Goal: Information Seeking & Learning: Check status

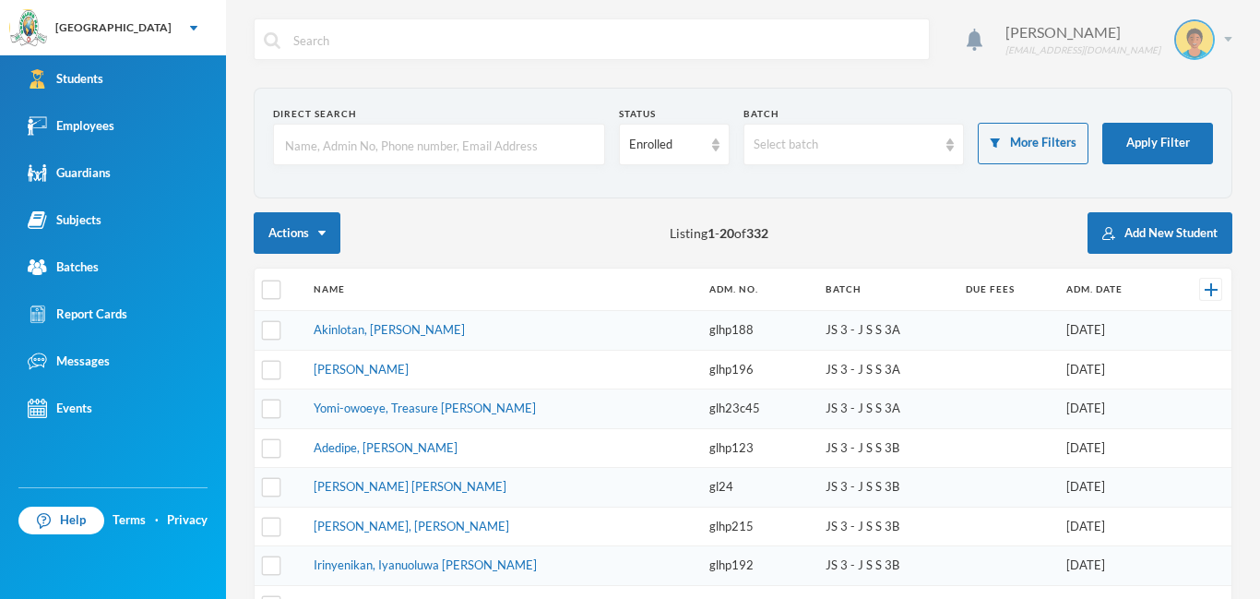
click at [1230, 42] on div "[PERSON_NAME] [EMAIL_ADDRESS][DOMAIN_NAME]" at bounding box center [1112, 39] width 241 height 41
click at [1198, 141] on button "Logout" at bounding box center [1181, 135] width 83 height 28
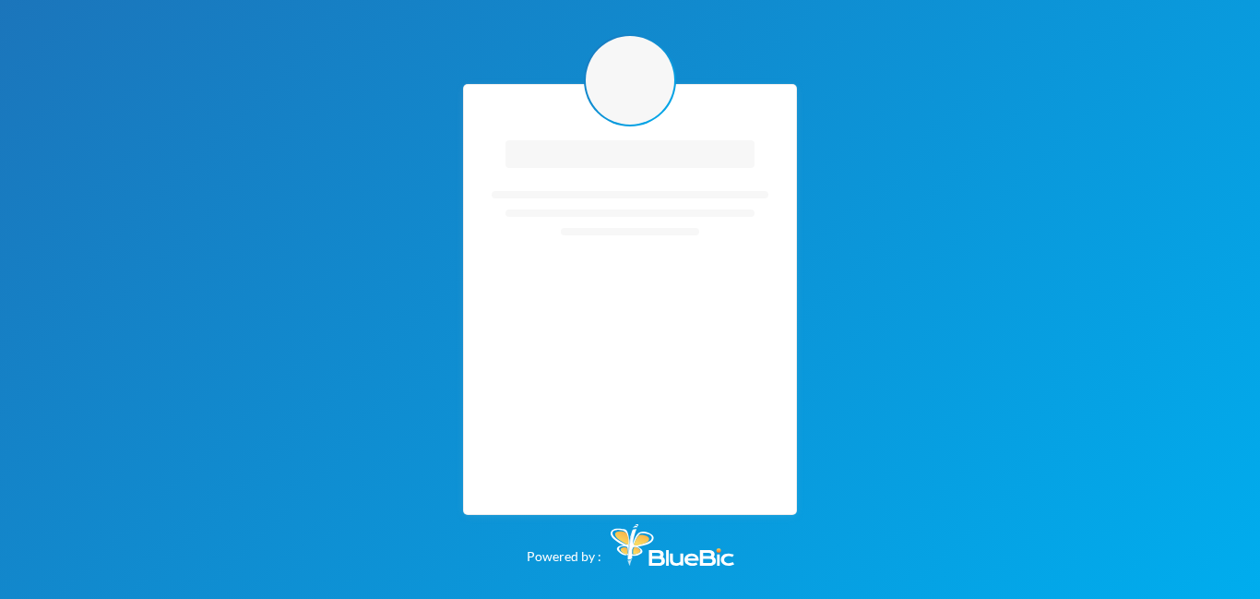
click at [1200, 137] on div "Loading interface... Loading interface... Powered by :" at bounding box center [630, 299] width 1260 height 599
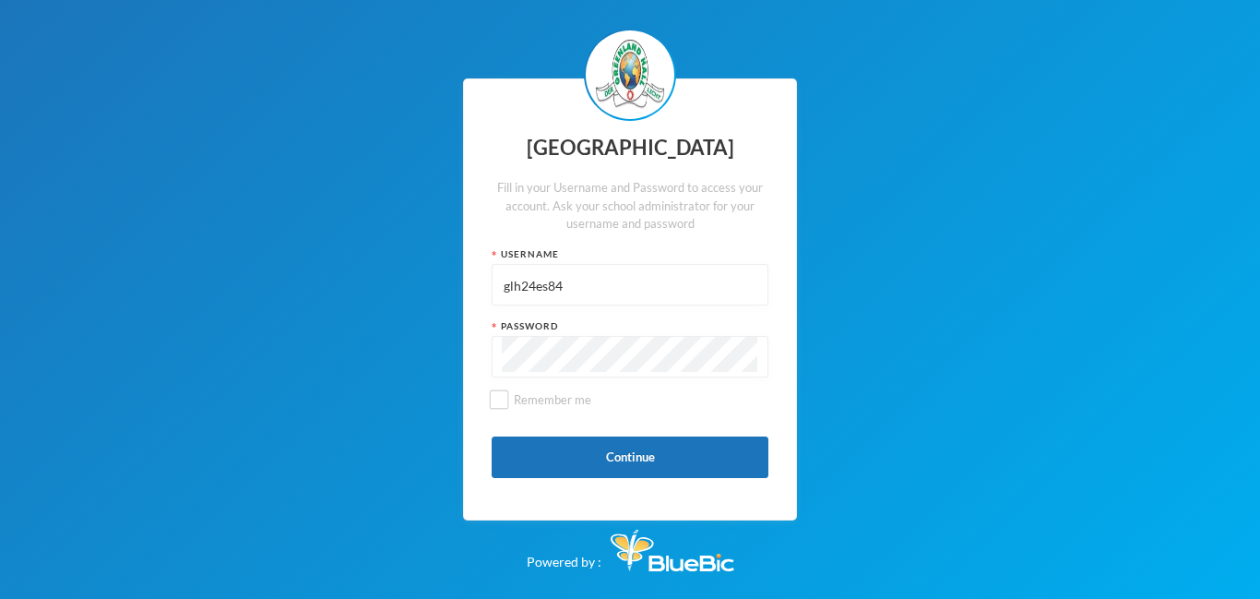
click at [576, 285] on input "glh24es84" at bounding box center [630, 286] width 256 height 42
drag, startPoint x: 575, startPoint y: 286, endPoint x: 505, endPoint y: 278, distance: 70.6
click at [505, 278] on input "glh24es84" at bounding box center [630, 286] width 256 height 42
type input "p-glh20p53"
click at [501, 358] on div at bounding box center [630, 357] width 277 height 42
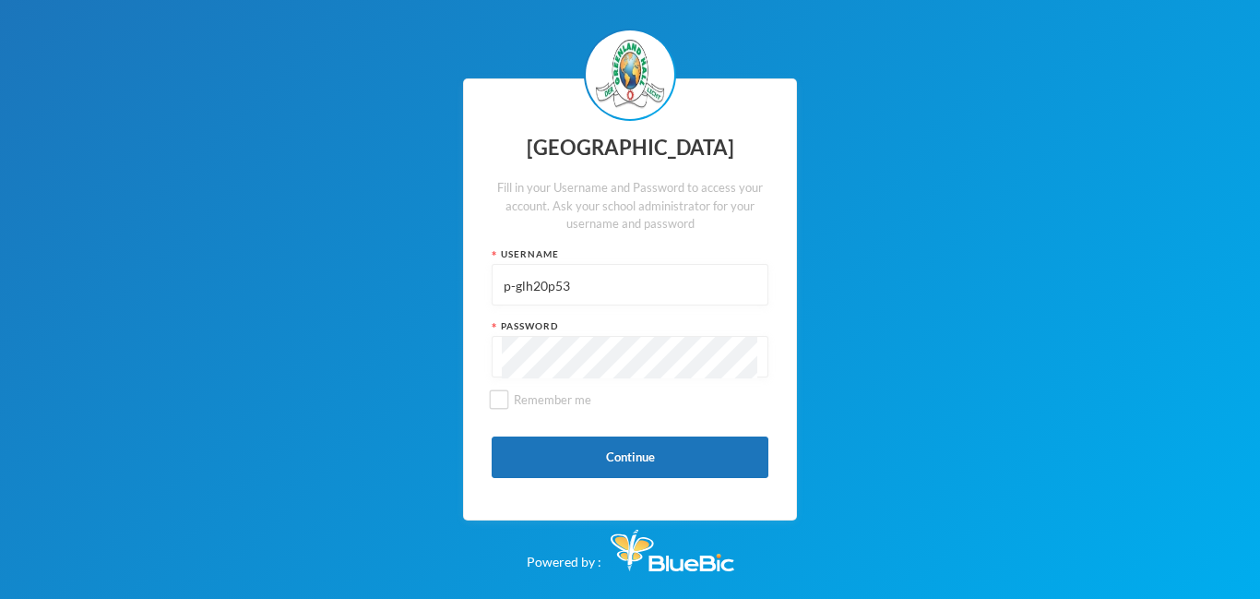
drag, startPoint x: 506, startPoint y: 286, endPoint x: 590, endPoint y: 291, distance: 84.1
click at [590, 291] on input "p-glh20p53" at bounding box center [630, 286] width 256 height 42
click at [688, 452] on button "Continue" at bounding box center [630, 457] width 277 height 42
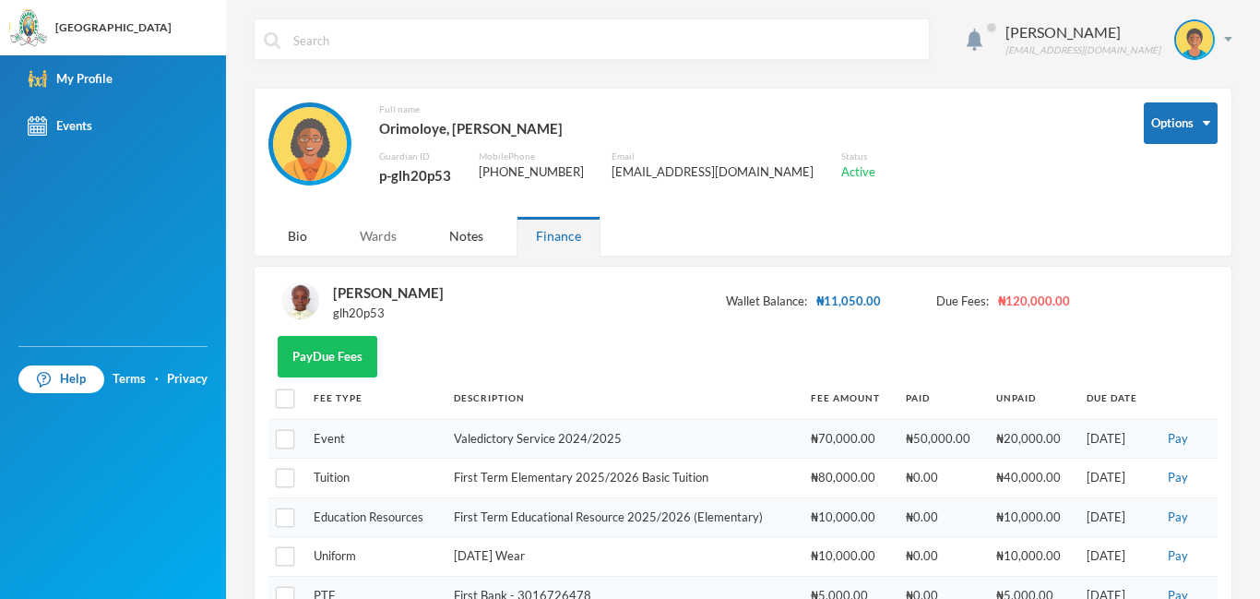
click at [377, 235] on div "Wards" at bounding box center [378, 236] width 76 height 40
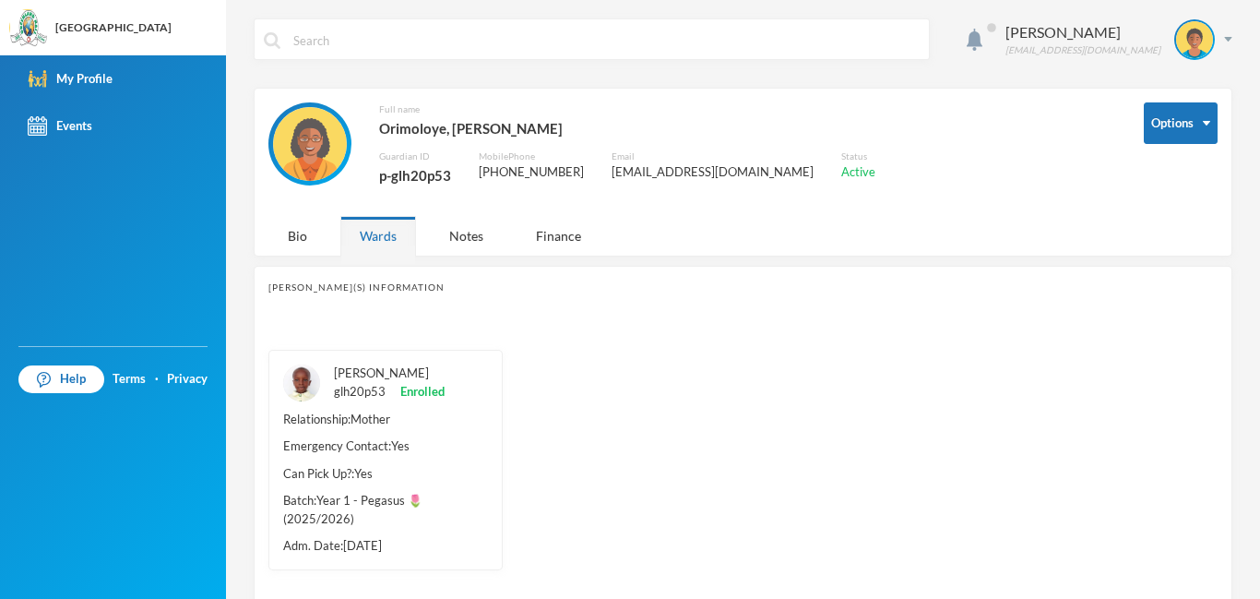
click at [370, 386] on div "[PERSON_NAME] glh20p53 Enrolled" at bounding box center [389, 382] width 111 height 36
click at [349, 373] on link "[PERSON_NAME]" at bounding box center [381, 372] width 95 height 15
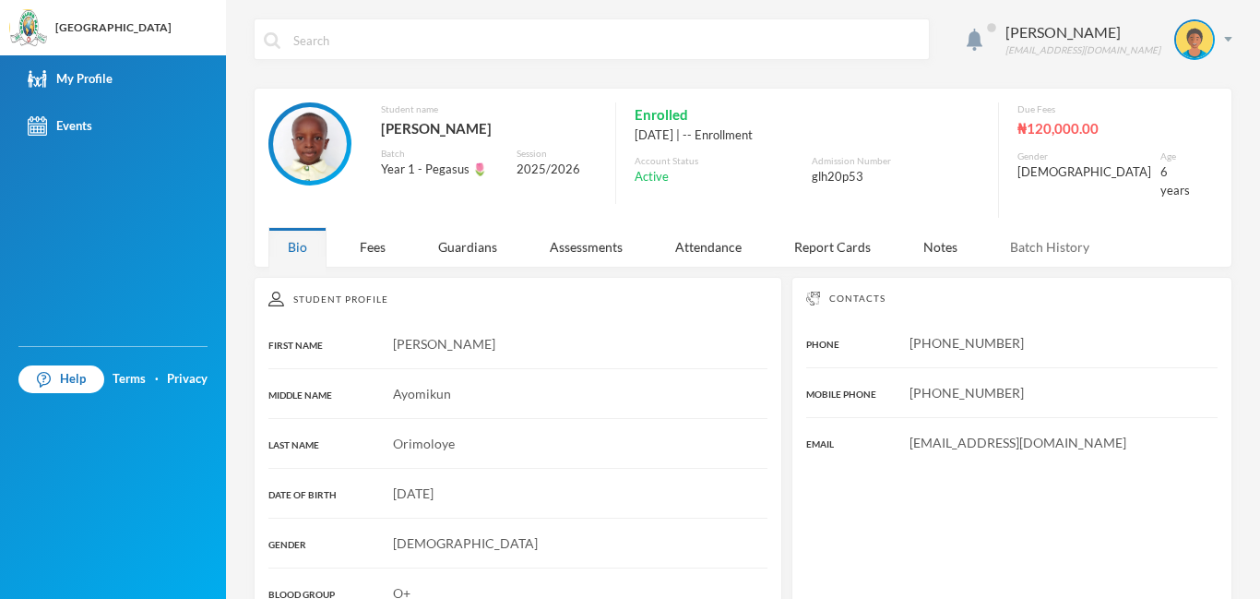
click at [1060, 233] on div "Batch History" at bounding box center [1050, 247] width 118 height 40
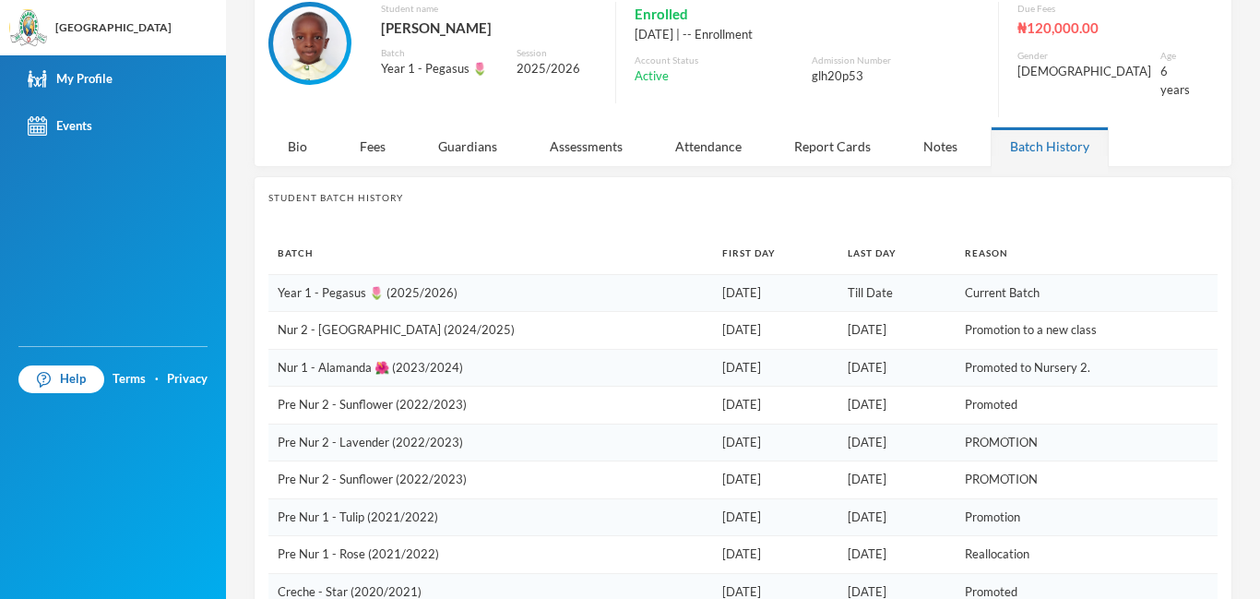
scroll to position [41, 0]
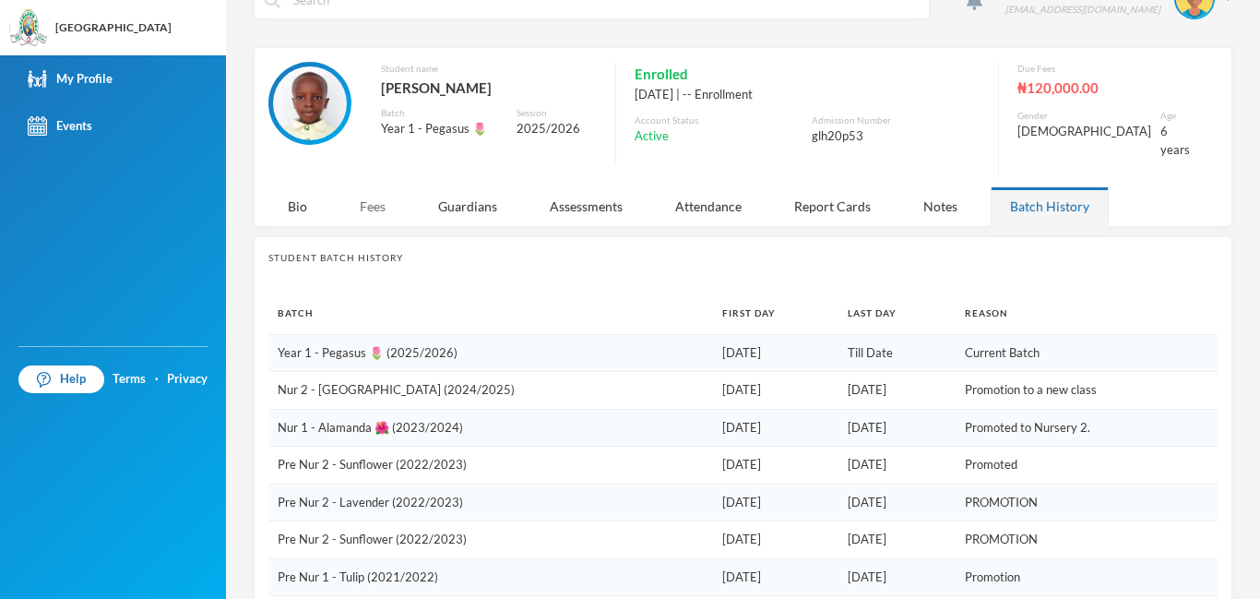
click at [381, 200] on div "Fees" at bounding box center [372, 206] width 65 height 40
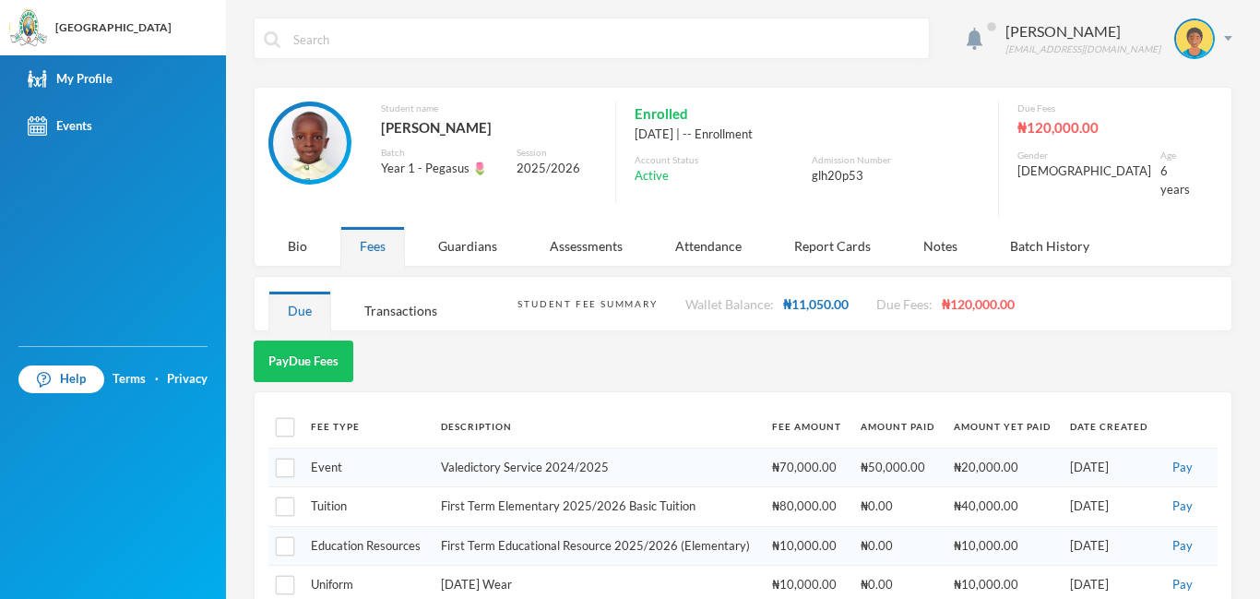
scroll to position [0, 0]
click at [291, 241] on div "Bio" at bounding box center [297, 247] width 58 height 40
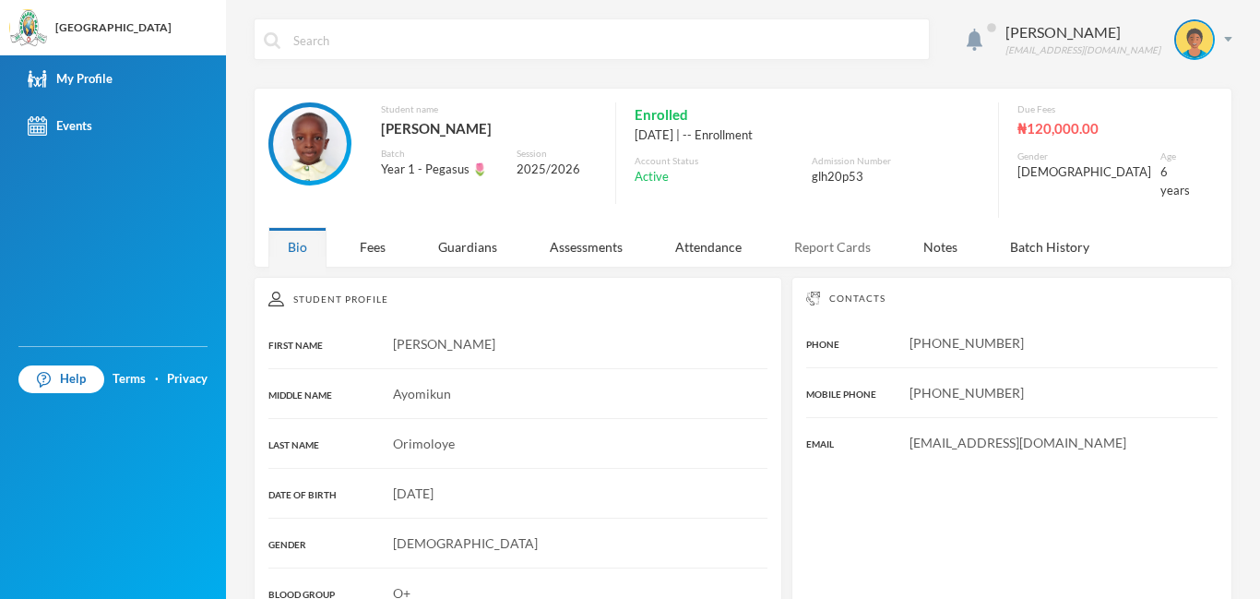
click at [806, 240] on div "Report Cards" at bounding box center [832, 247] width 115 height 40
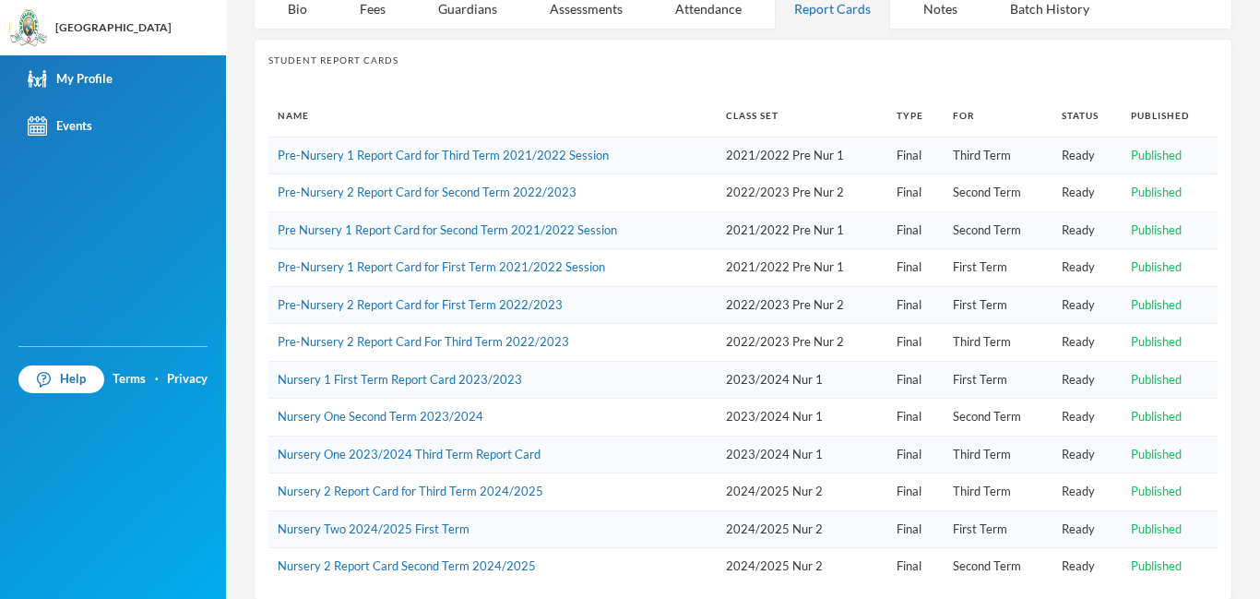
scroll to position [244, 0]
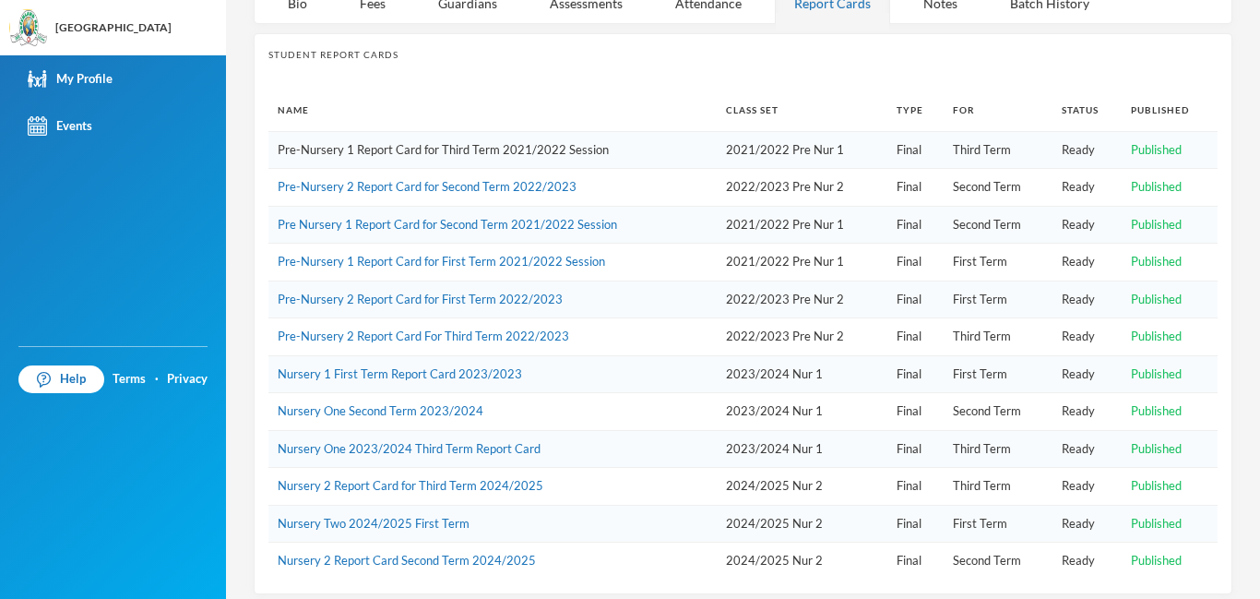
click at [564, 142] on link "Pre-Nursery 1 Report Card for Third Term 2021/2022 Session" at bounding box center [443, 149] width 331 height 15
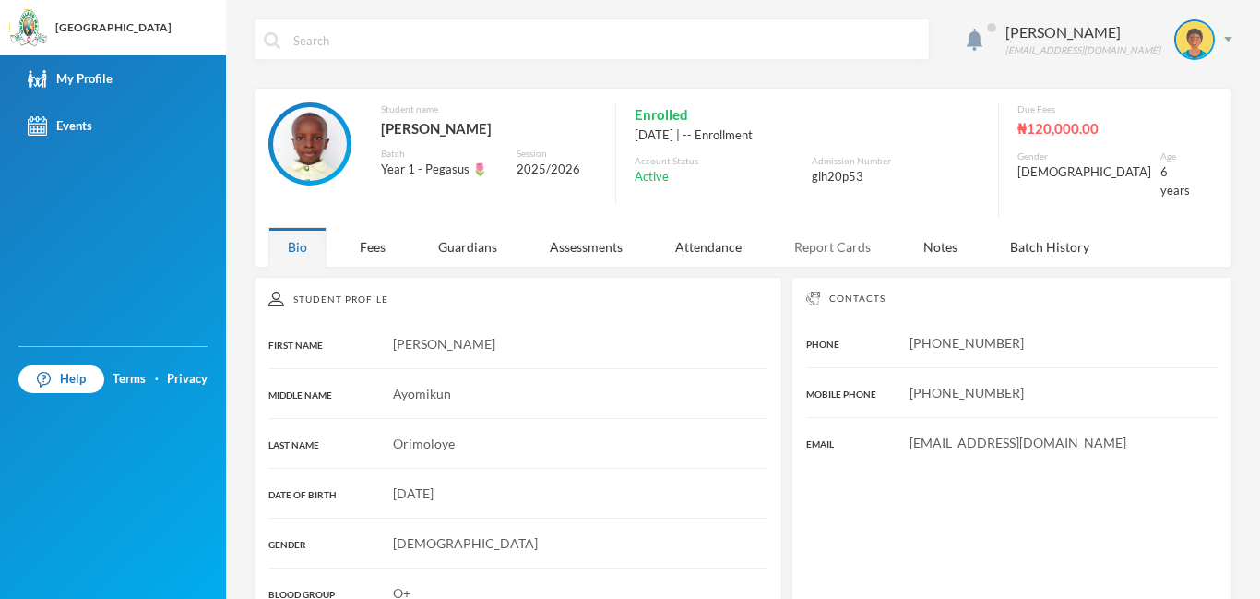
click at [829, 238] on div "Report Cards" at bounding box center [832, 247] width 115 height 40
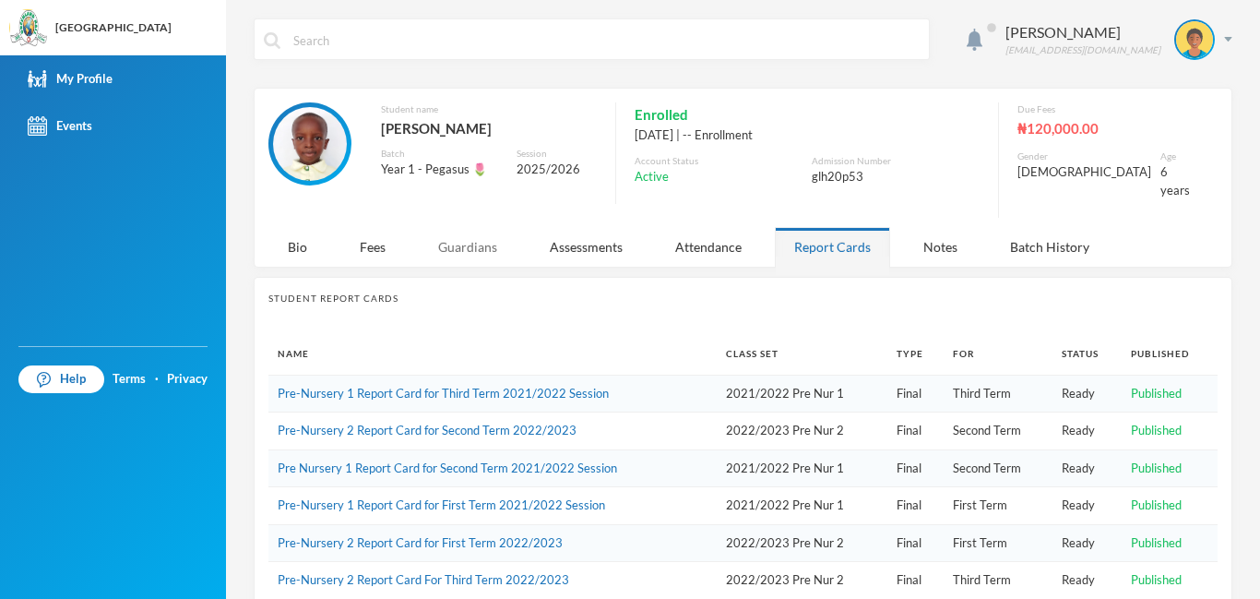
click at [478, 235] on div "Guardians" at bounding box center [468, 247] width 98 height 40
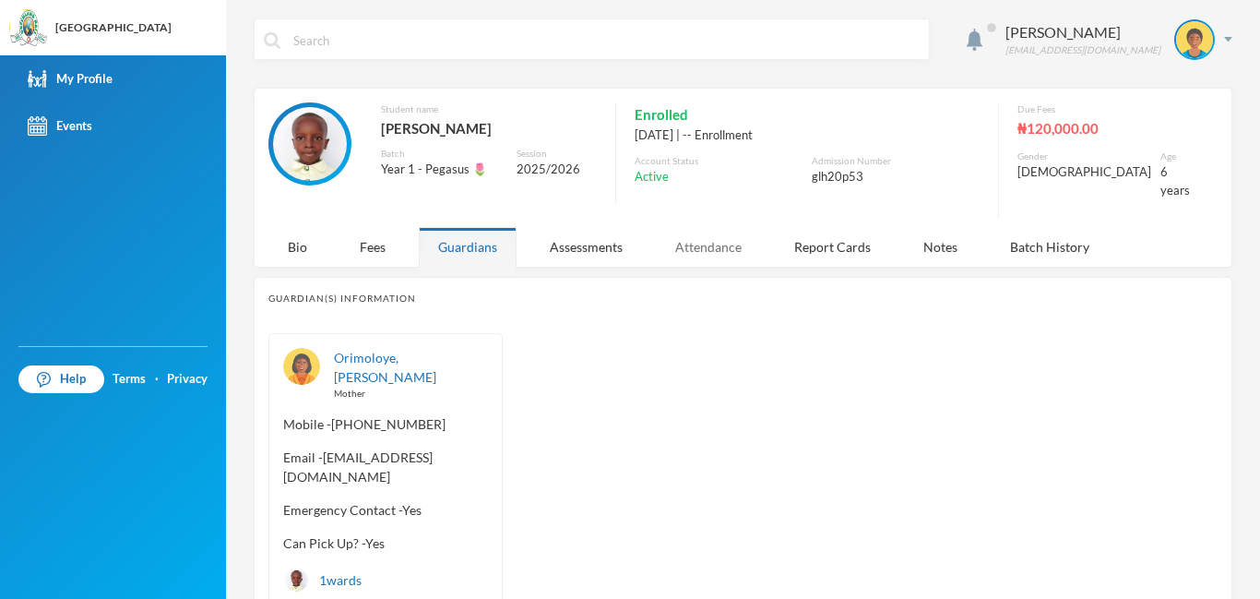
click at [680, 238] on div "Attendance" at bounding box center [708, 247] width 105 height 40
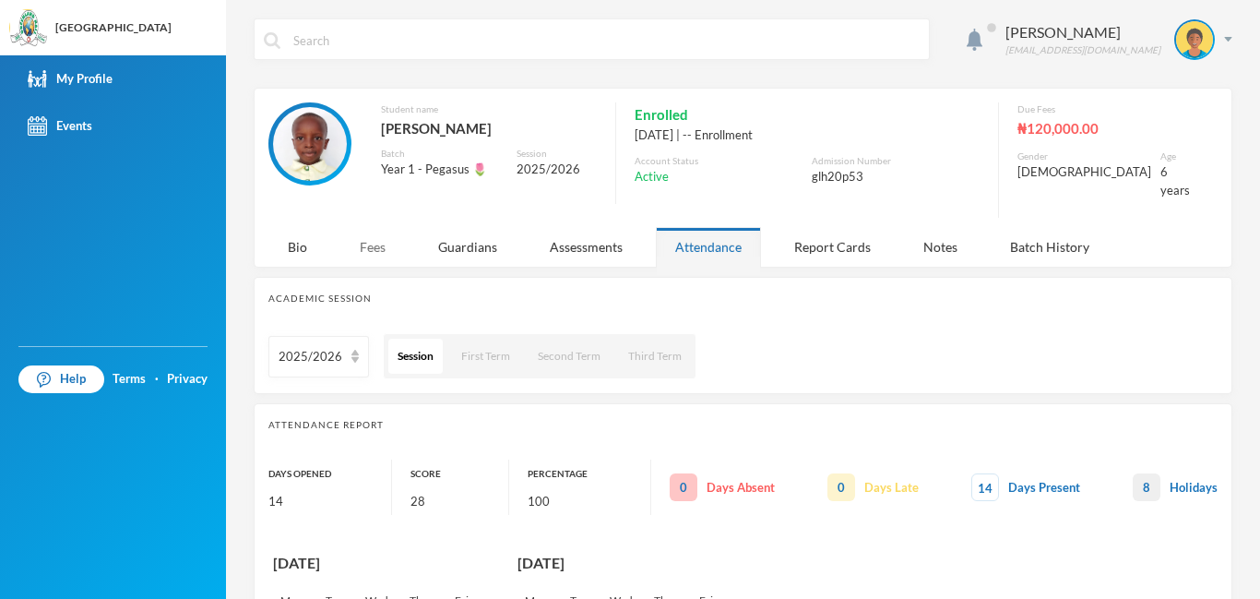
click at [374, 233] on div "Fees" at bounding box center [372, 247] width 65 height 40
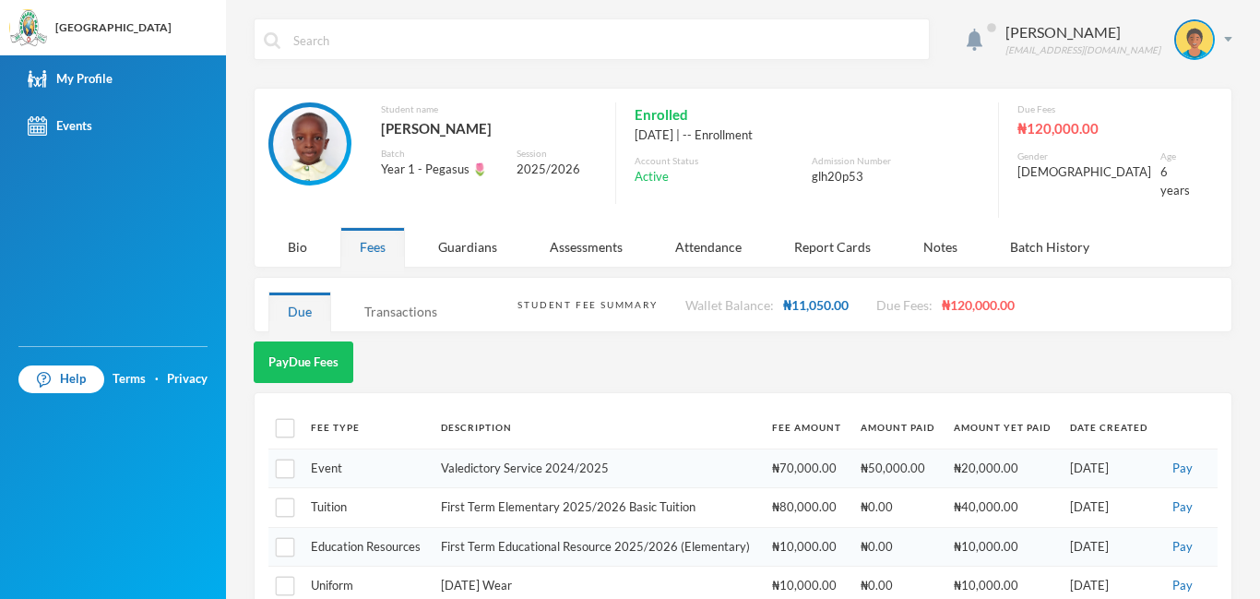
click at [415, 295] on div "Transactions" at bounding box center [401, 311] width 112 height 40
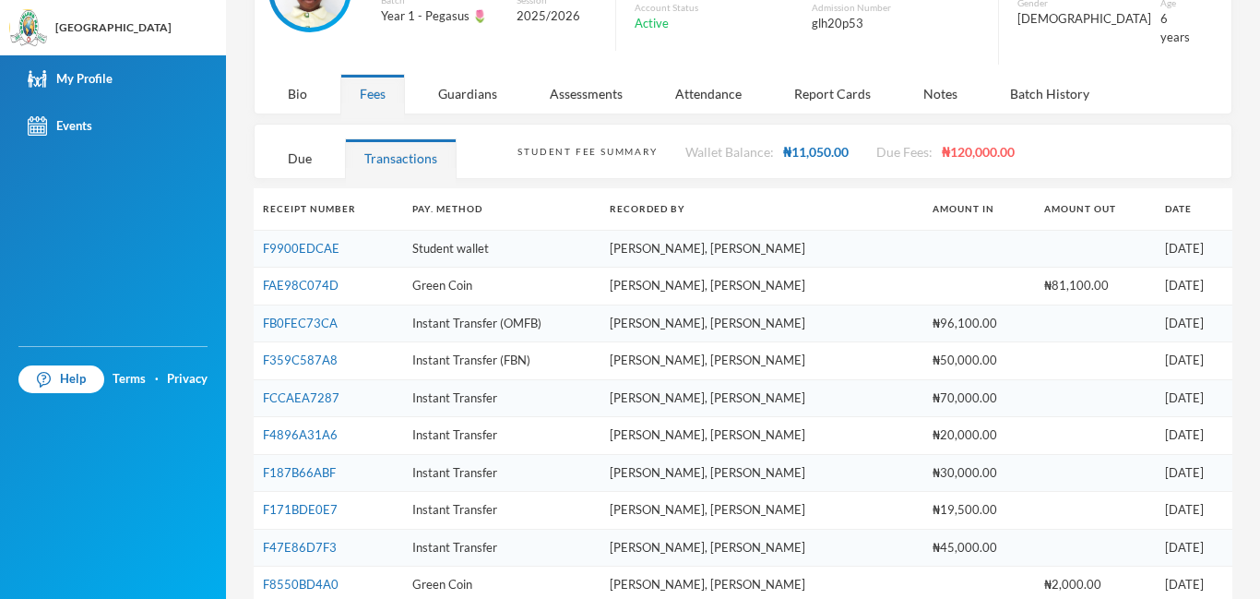
scroll to position [123, 0]
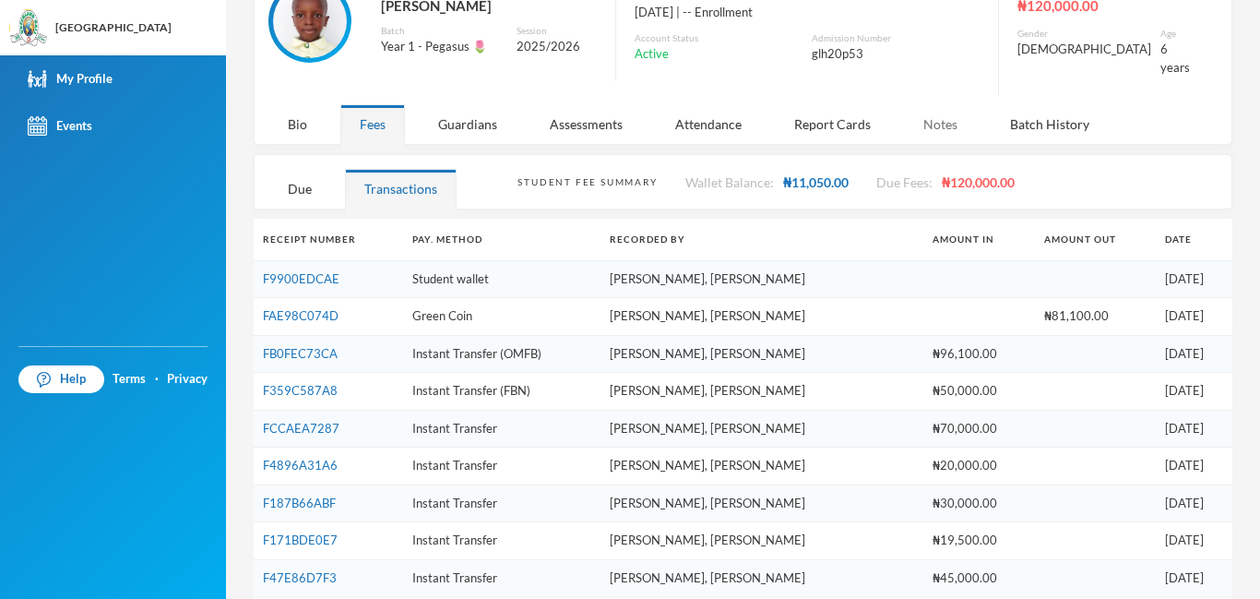
click at [934, 113] on div "Notes" at bounding box center [940, 124] width 73 height 40
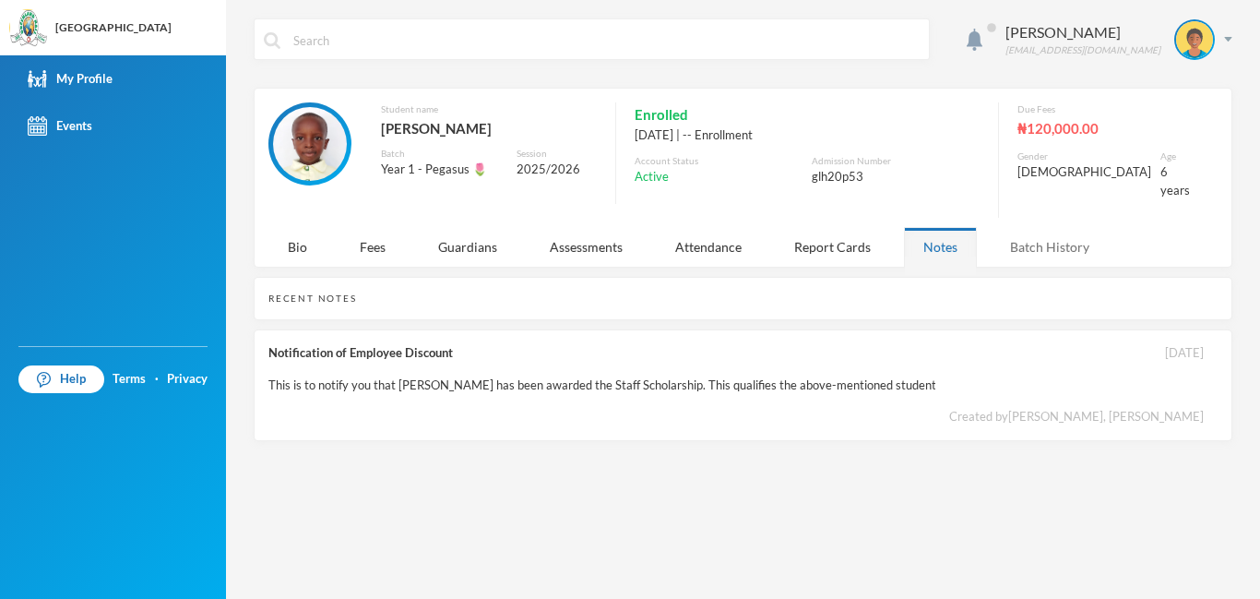
click at [1038, 232] on div "Batch History" at bounding box center [1050, 247] width 118 height 40
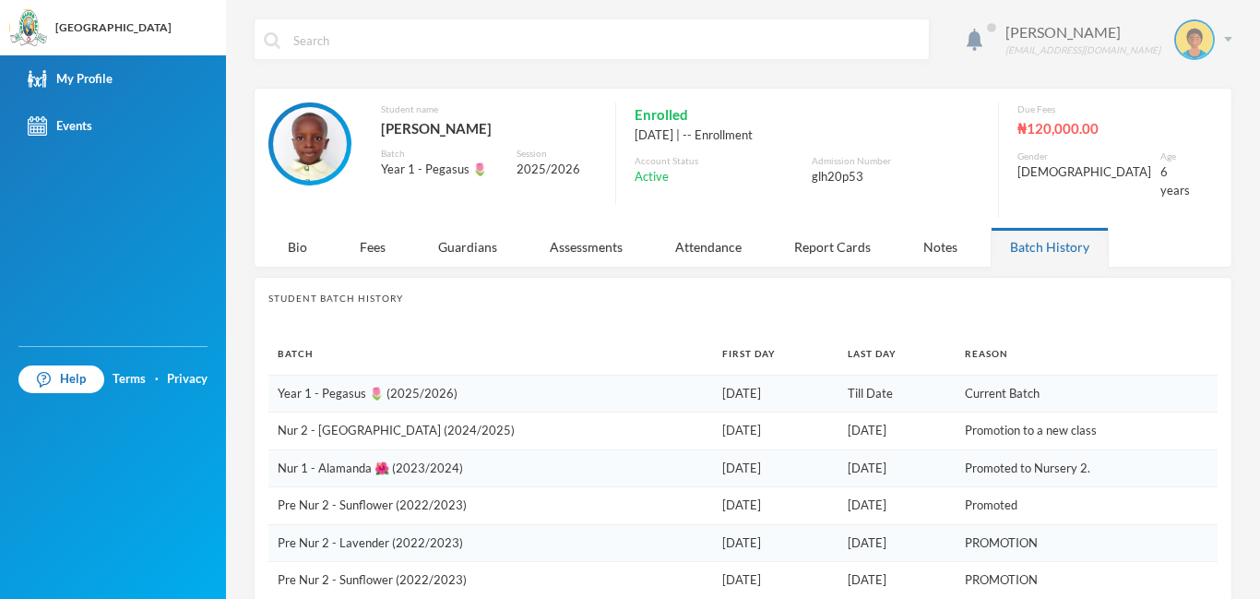
click at [1227, 40] on img at bounding box center [1228, 39] width 8 height 5
click at [1197, 97] on div "My Profile" at bounding box center [1181, 91] width 83 height 19
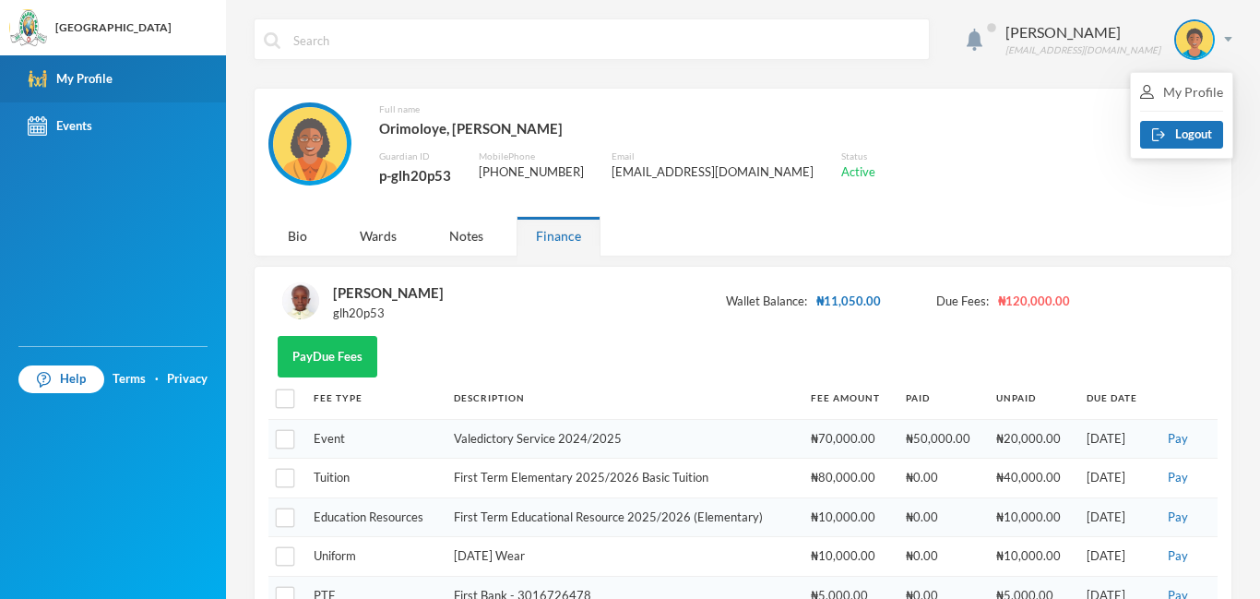
click at [63, 80] on div "My Profile" at bounding box center [70, 78] width 85 height 19
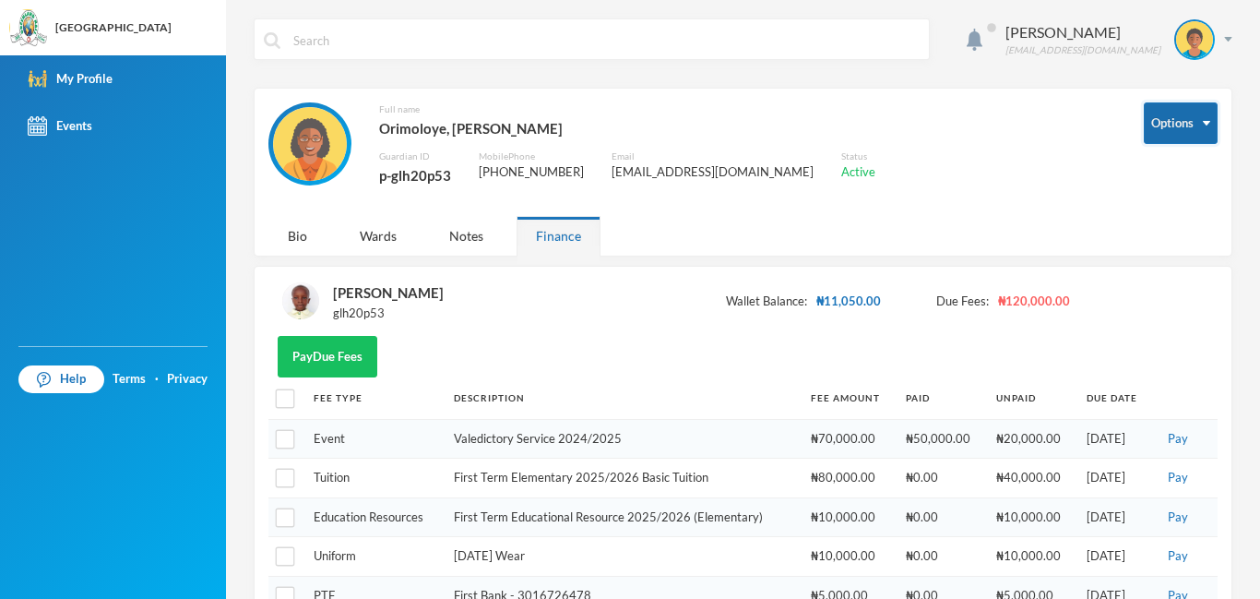
click at [1185, 120] on button "Options" at bounding box center [1181, 123] width 74 height 42
